Goal: Transaction & Acquisition: Purchase product/service

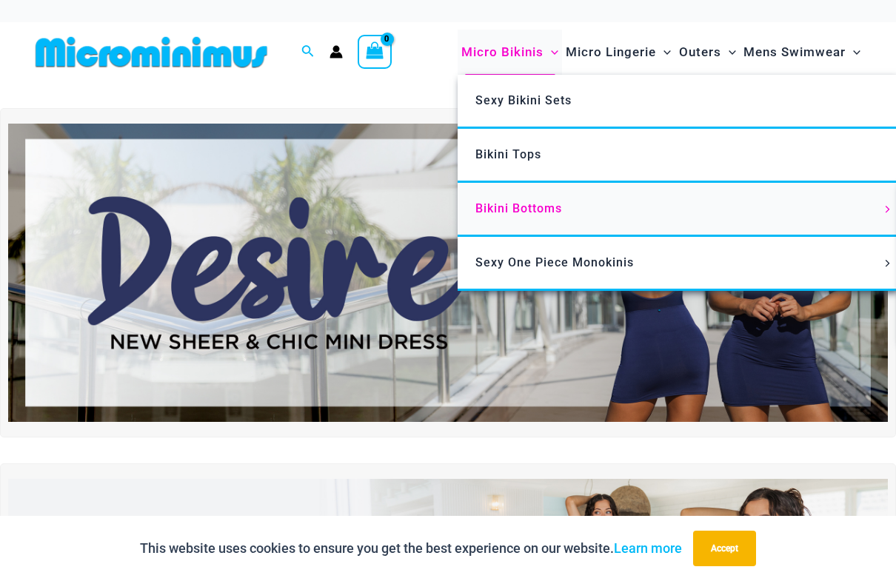
click at [528, 212] on span "Bikini Bottoms" at bounding box center [518, 208] width 87 height 14
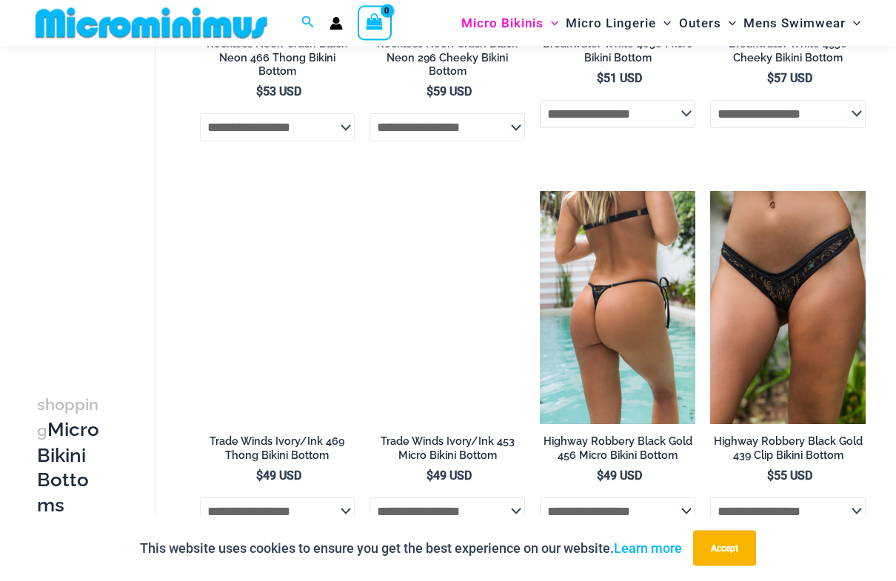
scroll to position [2234, 0]
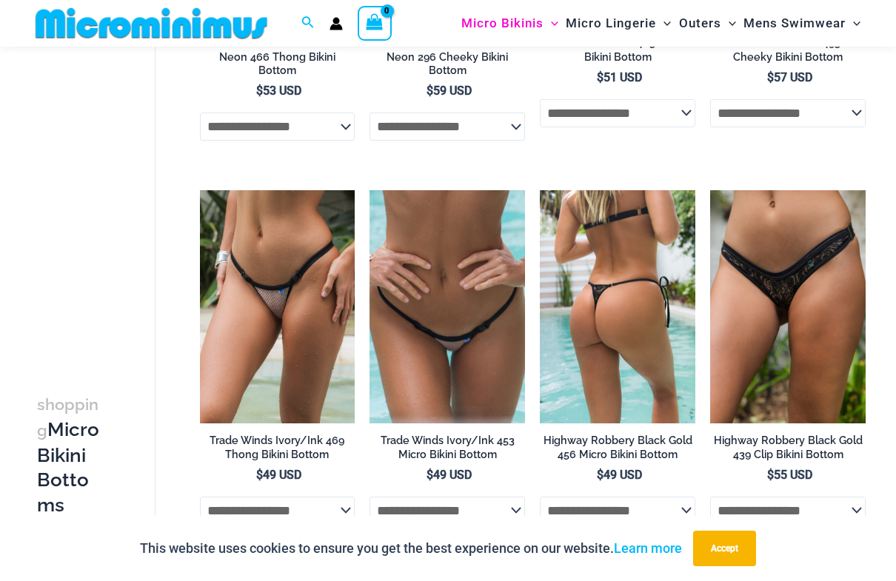
click at [626, 312] on img at bounding box center [617, 306] width 155 height 233
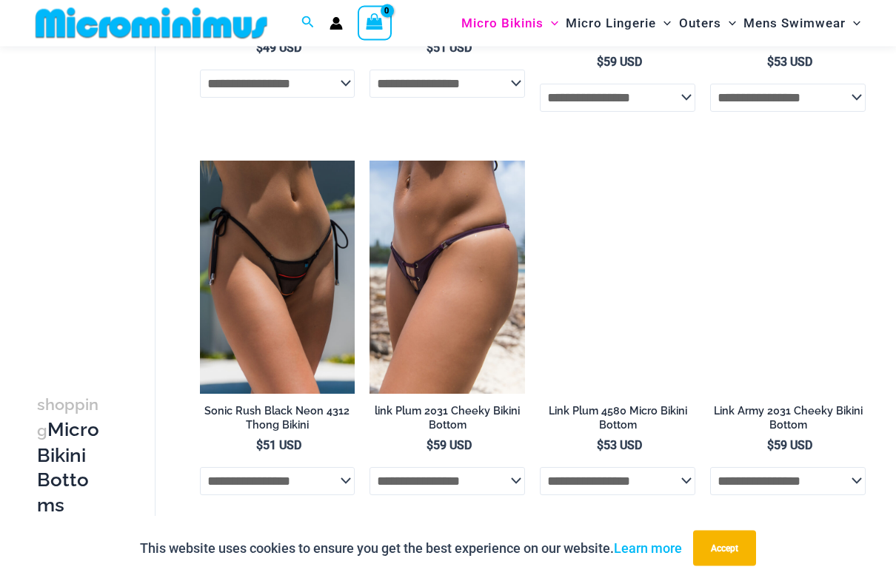
scroll to position [3067, 0]
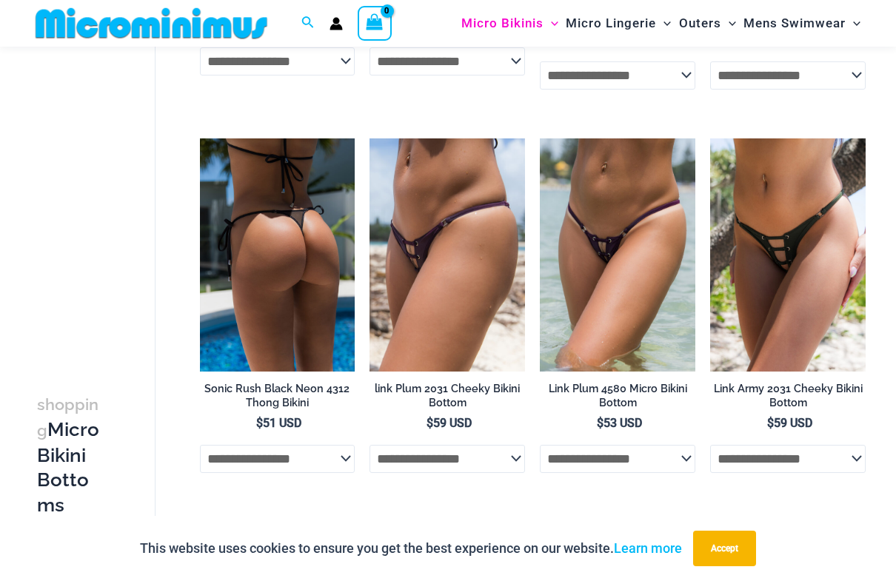
click at [275, 257] on img at bounding box center [277, 254] width 155 height 233
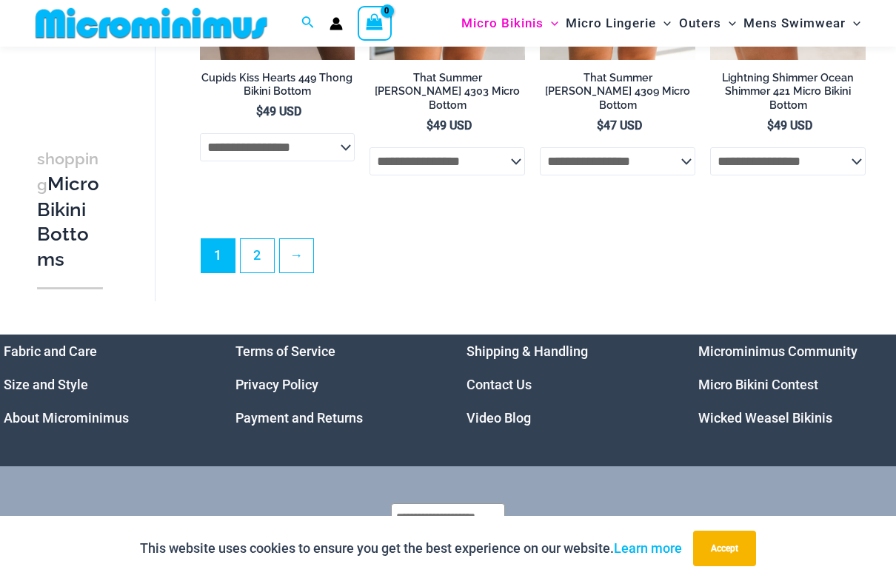
scroll to position [3733, 0]
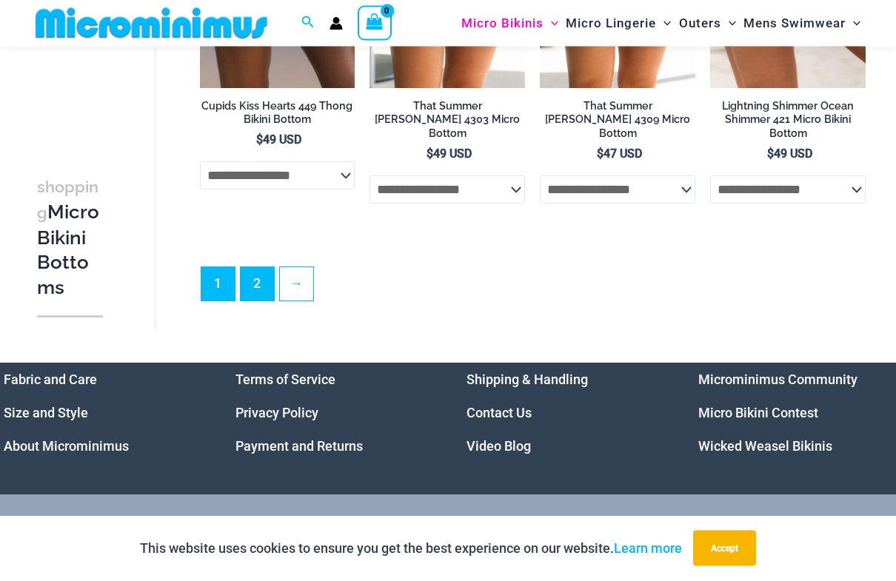
click at [253, 275] on link "2" at bounding box center [257, 284] width 33 height 33
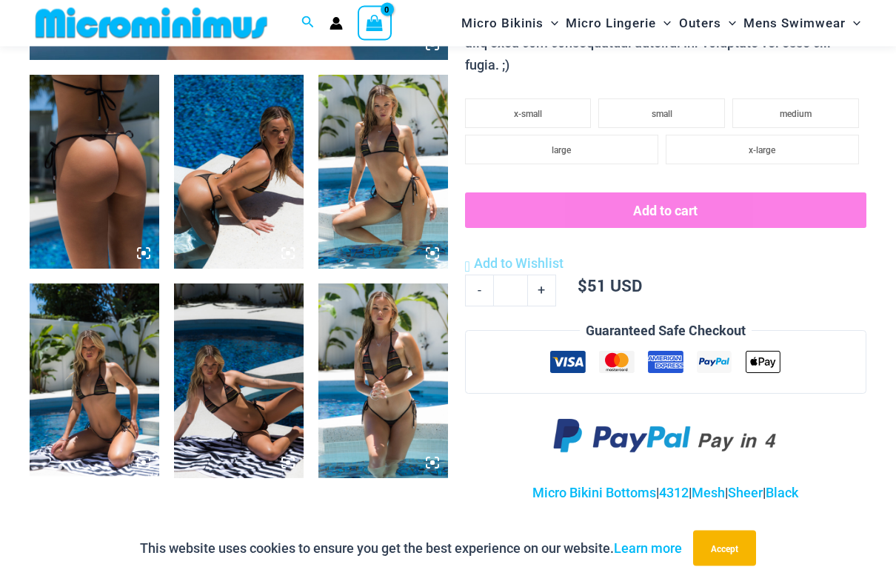
scroll to position [688, 0]
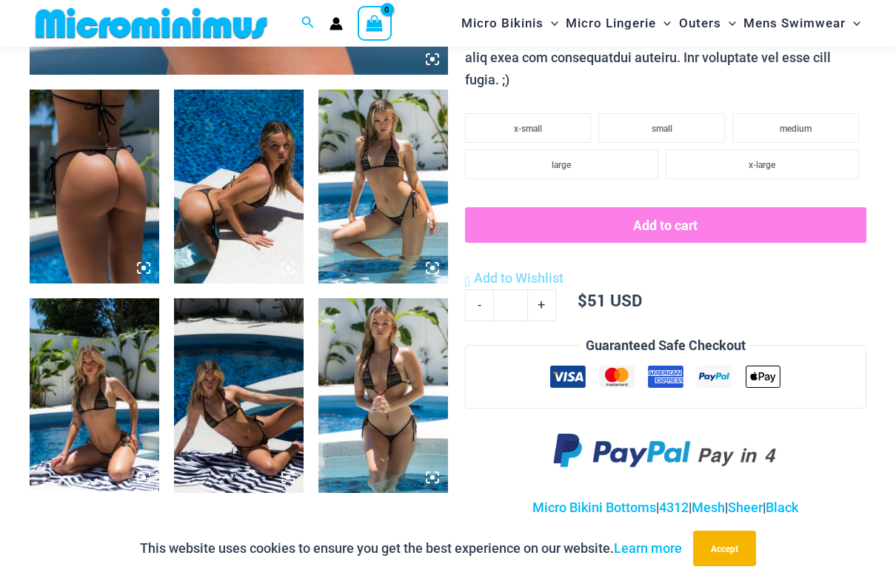
click at [121, 195] on img at bounding box center [95, 187] width 130 height 195
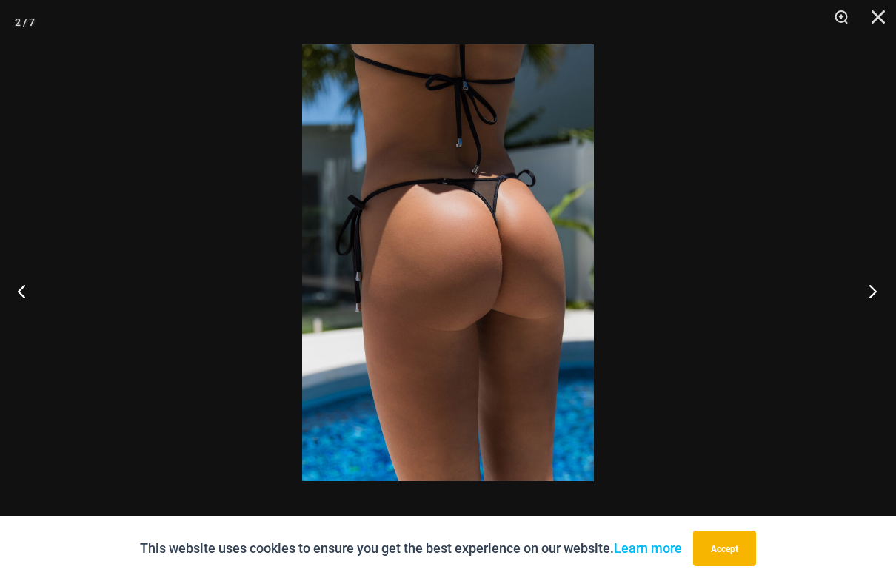
click at [877, 293] on button "Next" at bounding box center [868, 291] width 56 height 74
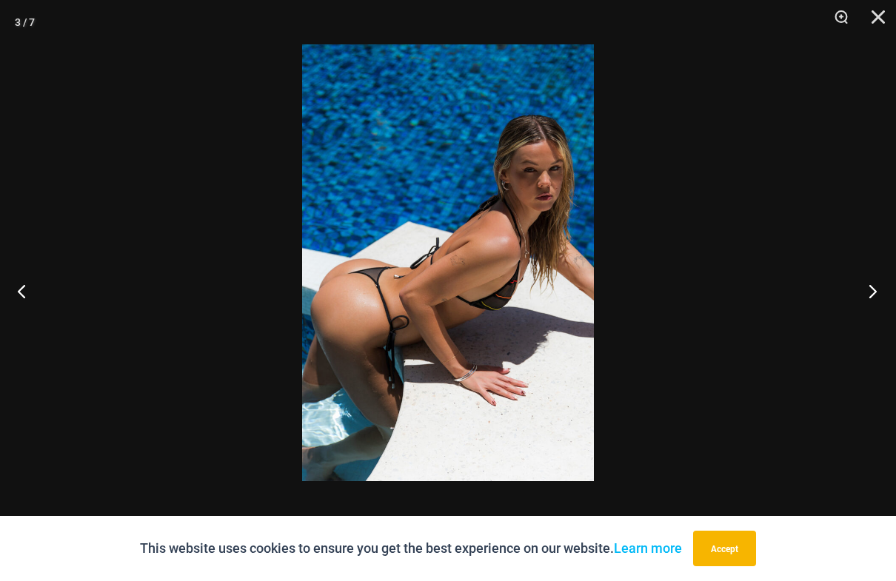
click at [877, 293] on button "Next" at bounding box center [868, 291] width 56 height 74
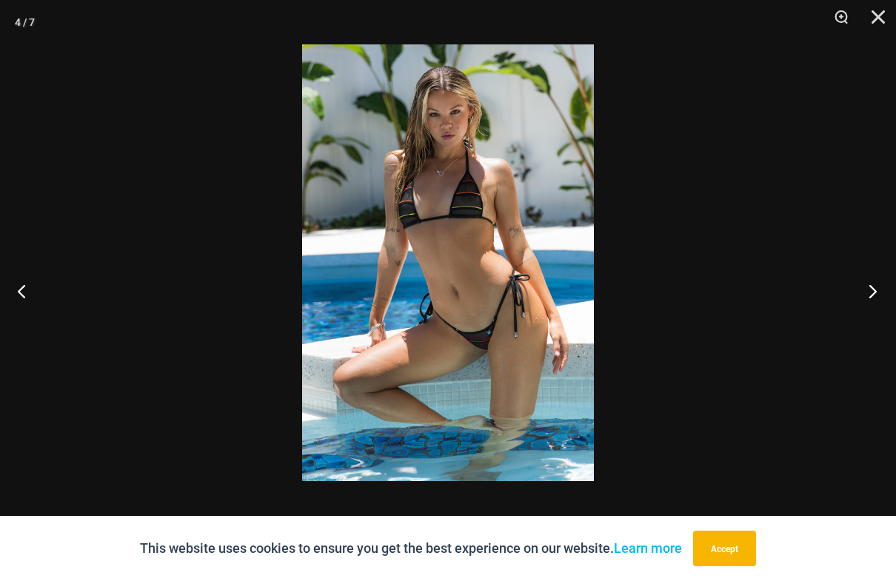
click at [877, 293] on button "Next" at bounding box center [868, 291] width 56 height 74
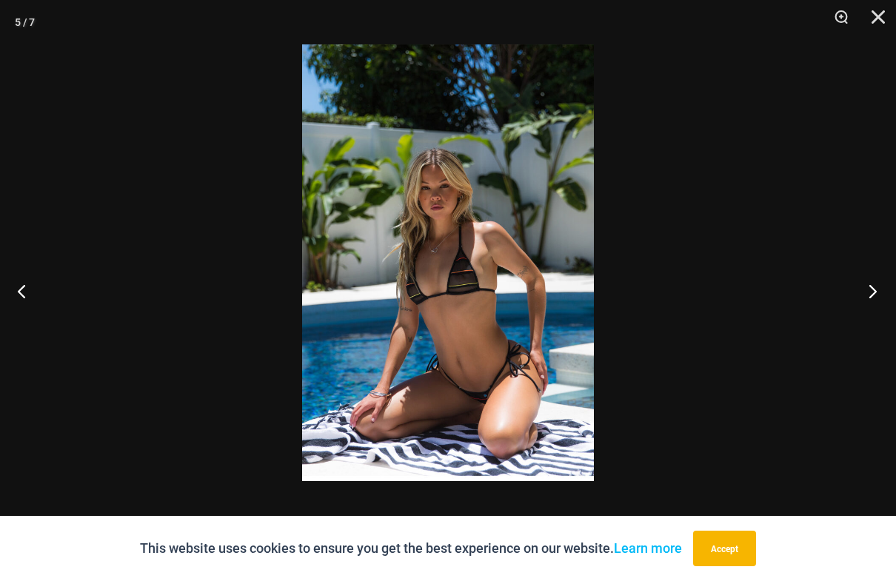
click at [877, 293] on button "Next" at bounding box center [868, 291] width 56 height 74
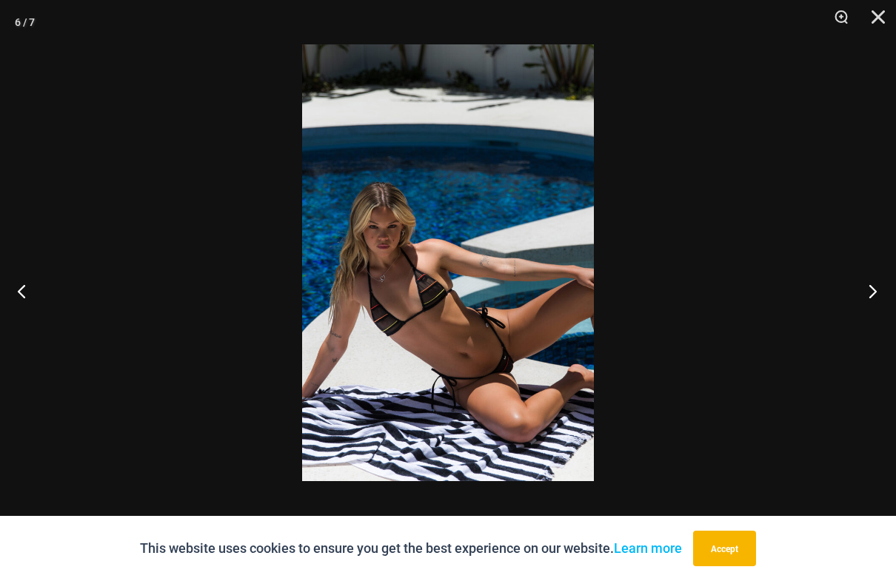
click at [877, 293] on button "Next" at bounding box center [868, 291] width 56 height 74
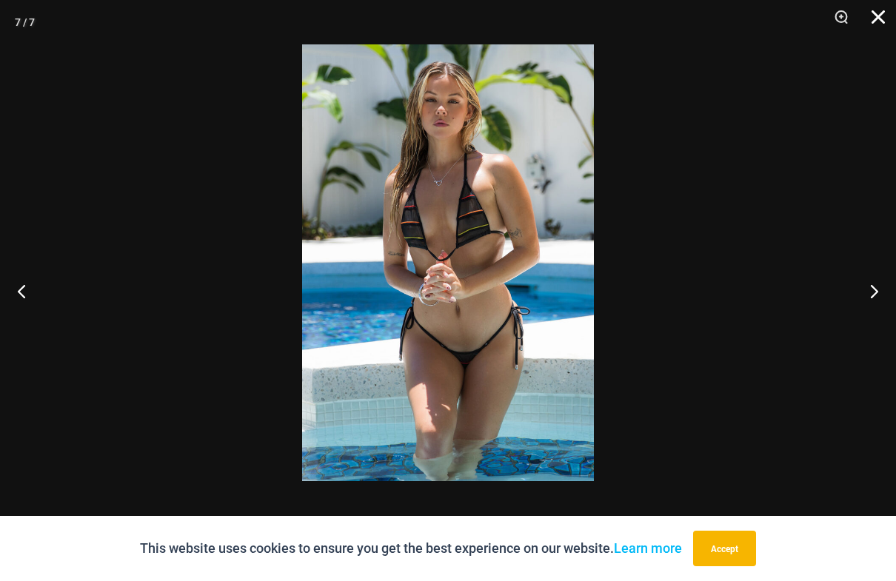
click at [879, 21] on button "Close" at bounding box center [872, 22] width 37 height 44
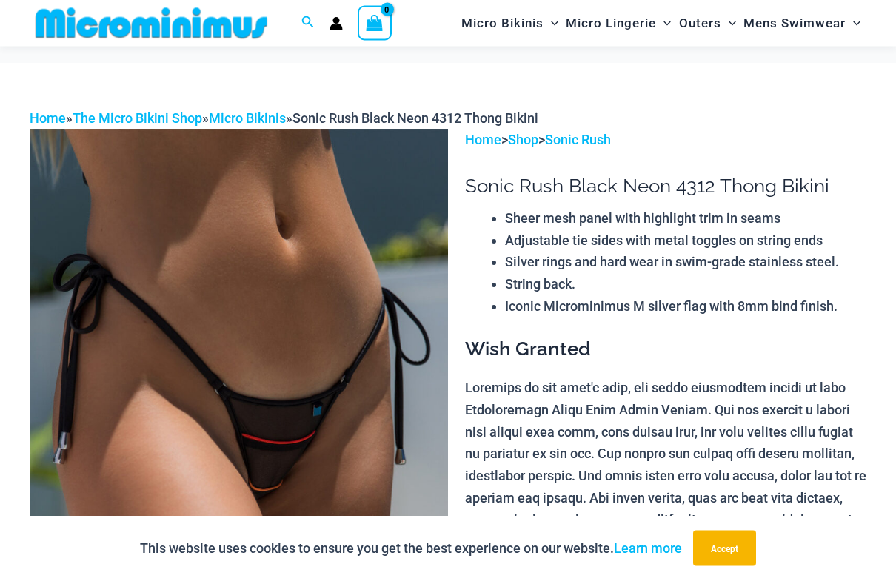
scroll to position [0, 0]
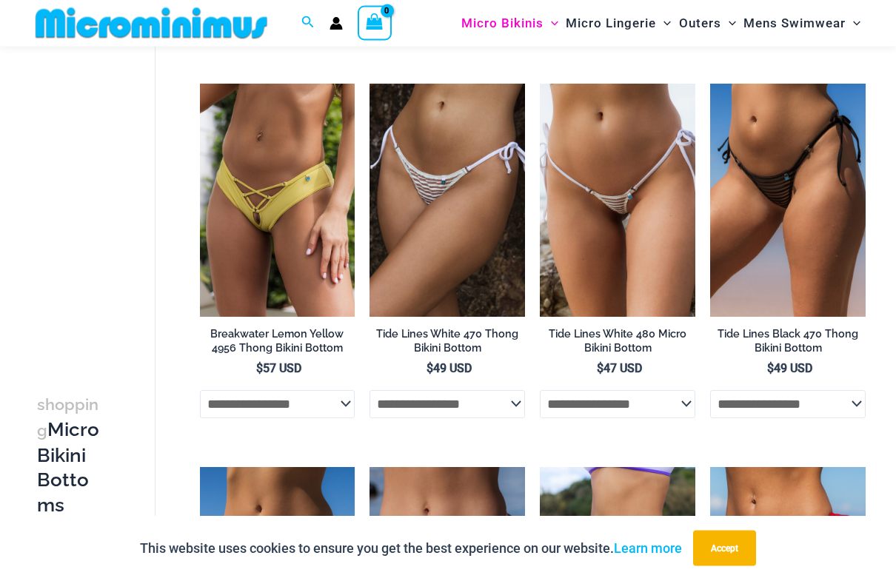
scroll to position [862, 0]
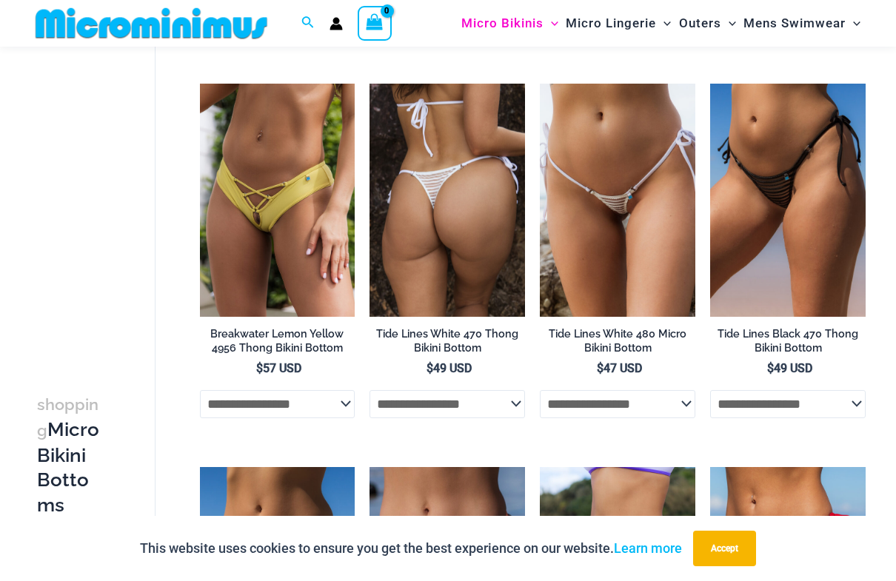
click at [469, 236] on img at bounding box center [446, 200] width 155 height 233
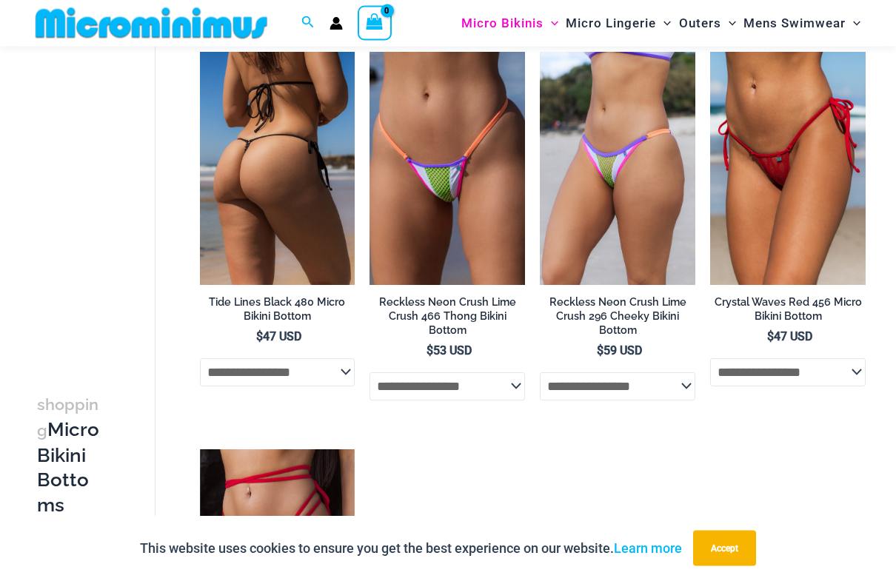
scroll to position [1278, 0]
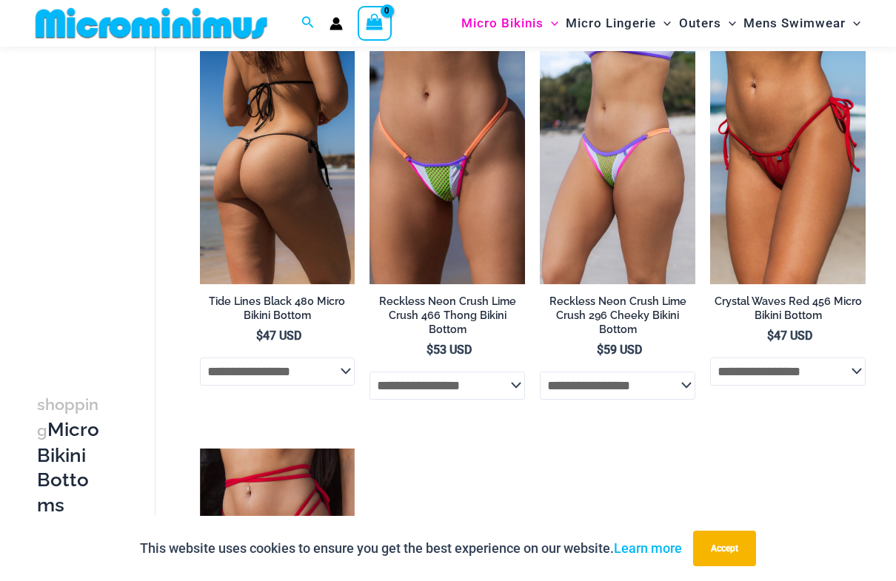
click at [254, 121] on img at bounding box center [277, 167] width 155 height 233
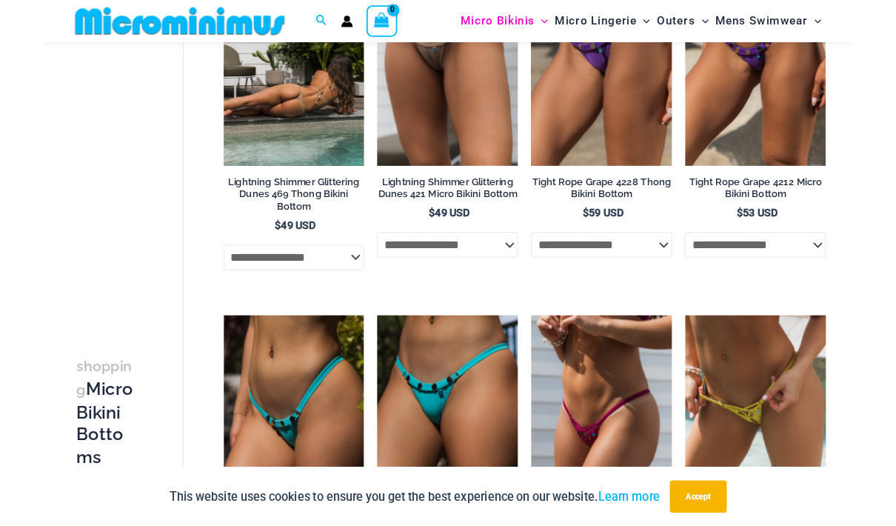
scroll to position [0, 0]
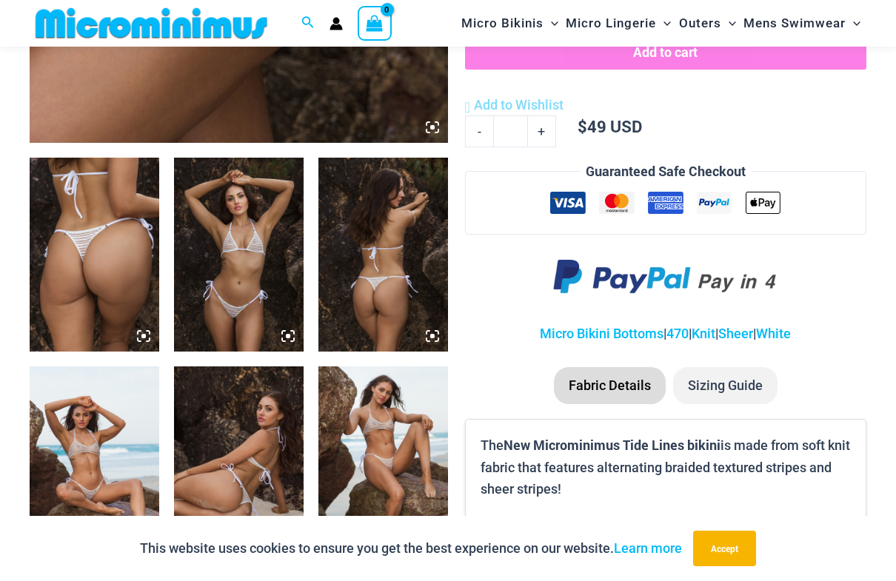
scroll to position [648, 0]
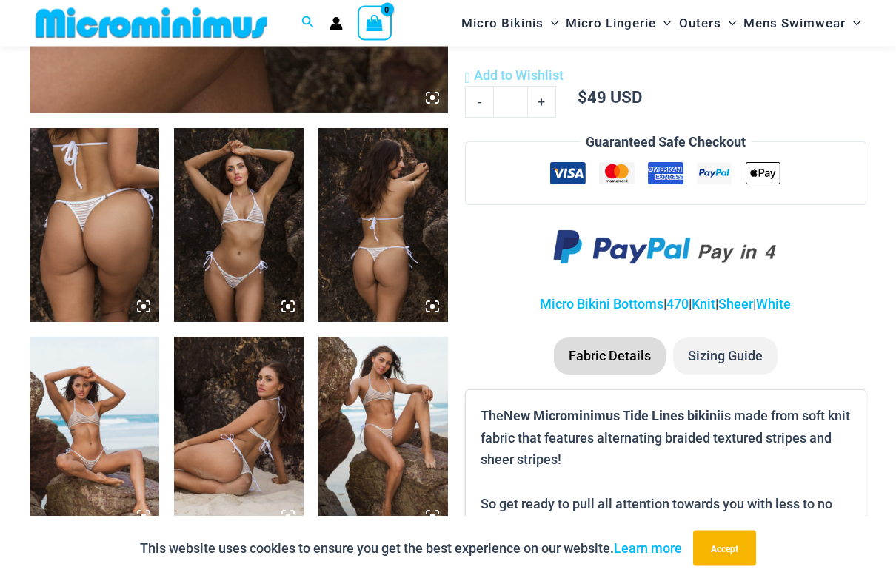
click at [379, 272] on img at bounding box center [383, 226] width 130 height 195
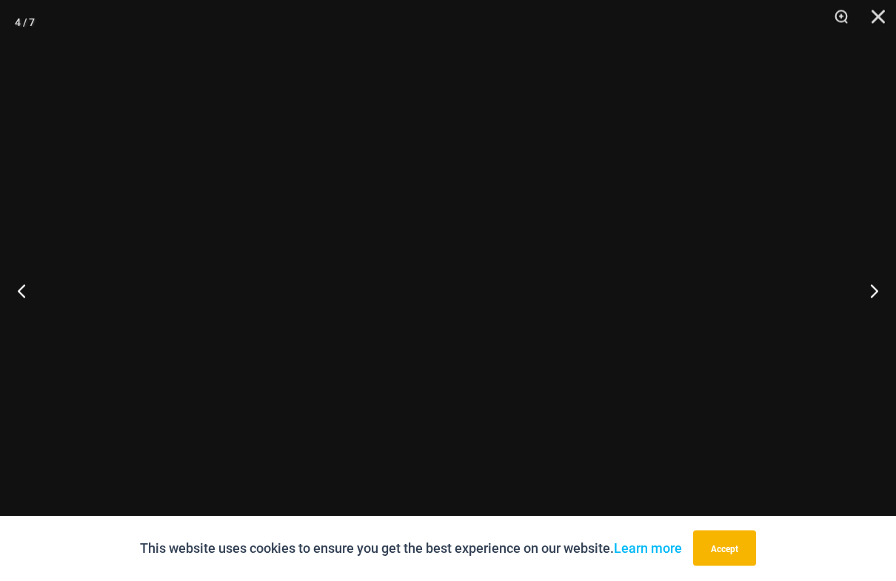
scroll to position [649, 0]
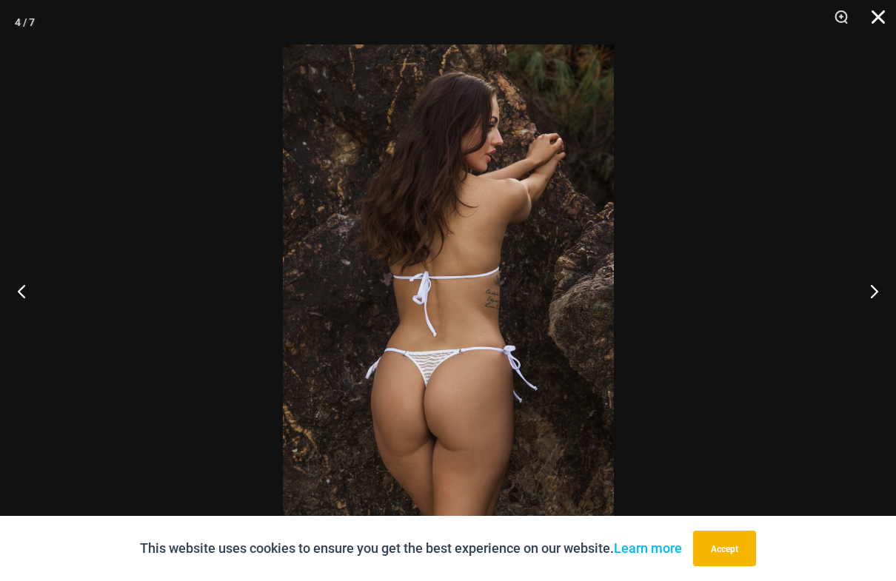
click at [880, 21] on button "Close" at bounding box center [872, 22] width 37 height 44
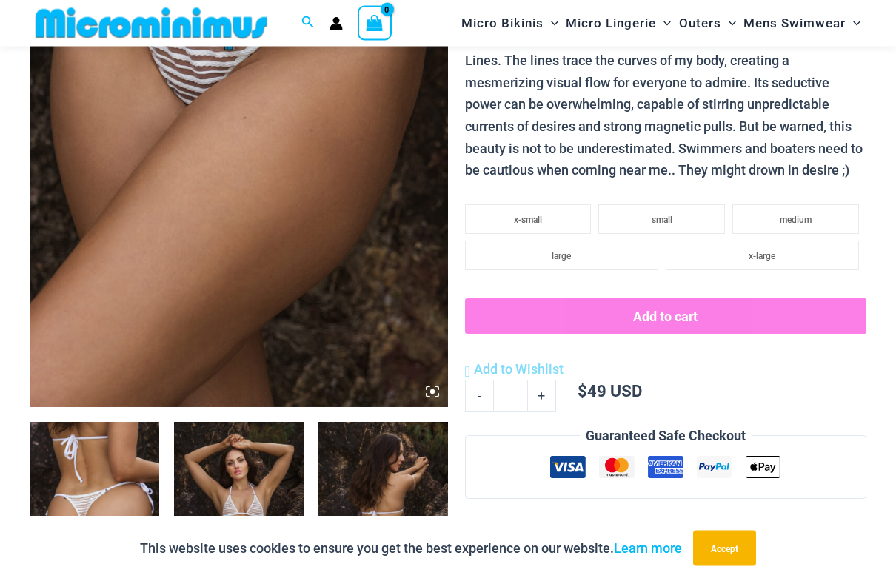
scroll to position [303, 0]
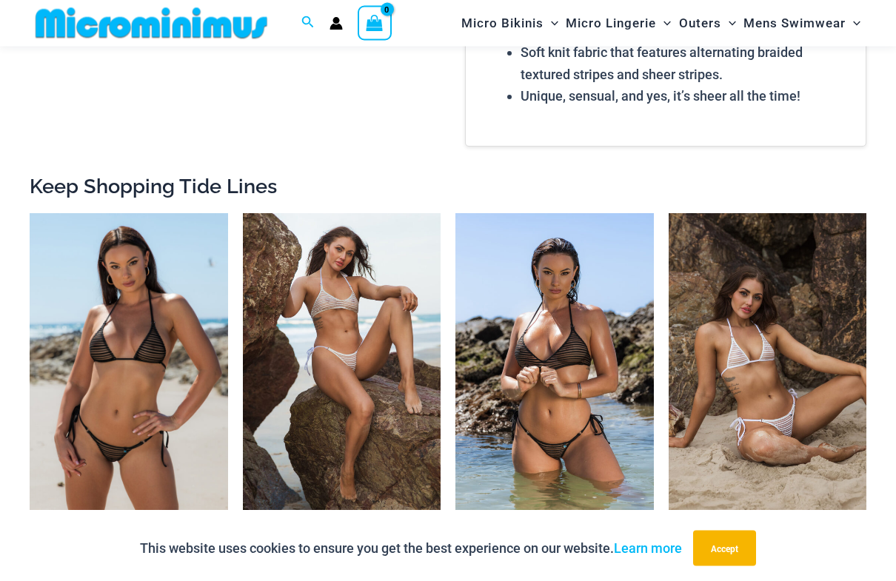
scroll to position [1065, 0]
